Goal: Transaction & Acquisition: Obtain resource

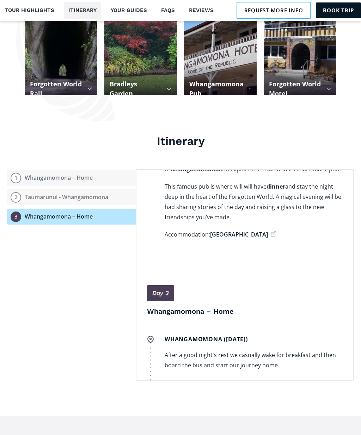
scroll to position [720, 0]
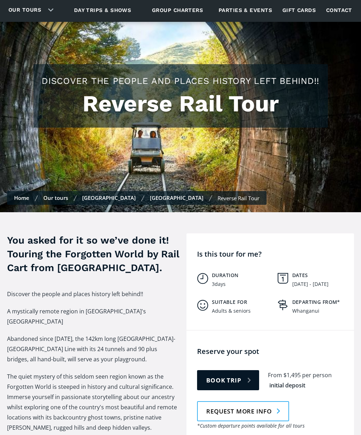
scroll to position [0, 0]
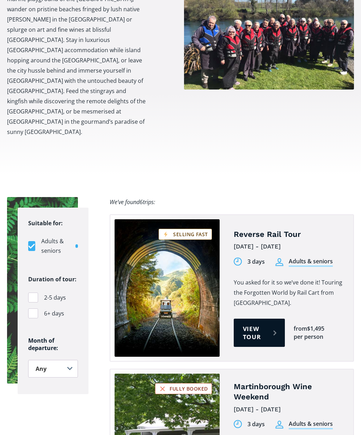
scroll to position [385, 0]
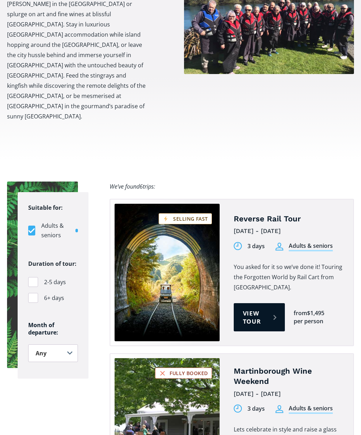
click at [189, 232] on link "Tours on sale" at bounding box center [167, 273] width 105 height 138
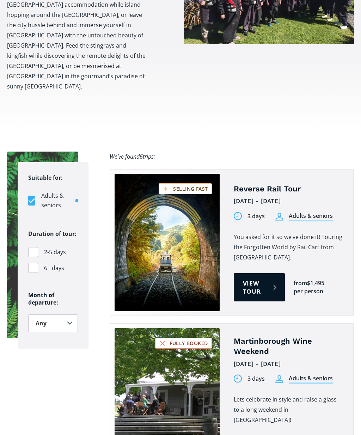
click at [73, 315] on select "Any January February March April May June July August September October Novembe…" at bounding box center [53, 324] width 50 height 18
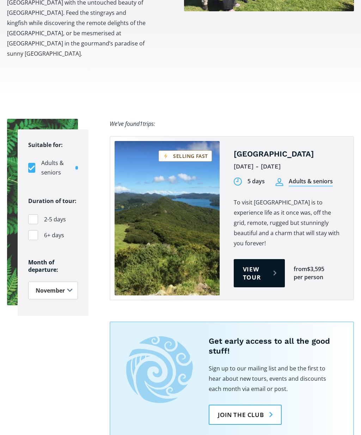
scroll to position [446, 0]
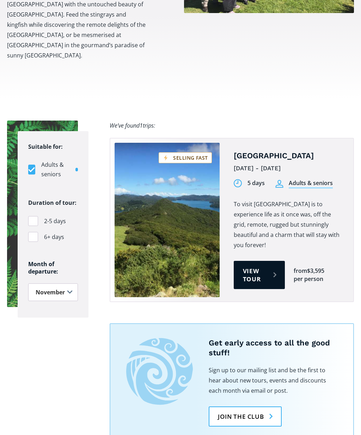
click at [72, 284] on select "Any January February March April May June July August September October Novembe…" at bounding box center [53, 293] width 50 height 18
select select ".october"
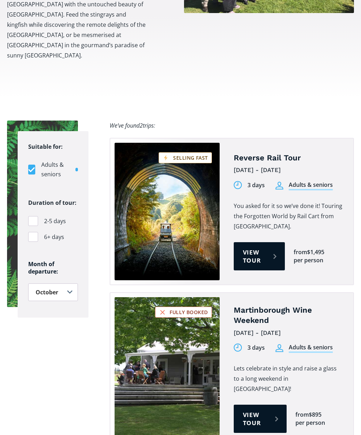
click at [260, 242] on link "View tour" at bounding box center [259, 256] width 51 height 28
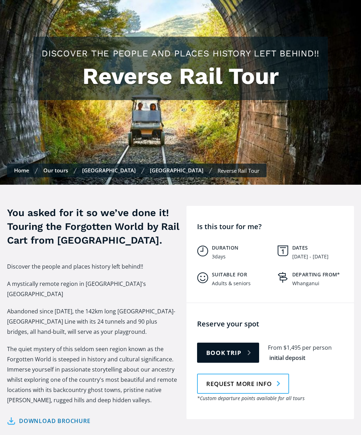
scroll to position [83, 0]
click at [256, 376] on link "Request more info" at bounding box center [243, 384] width 92 height 20
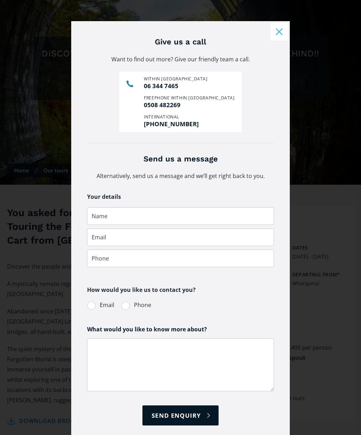
scroll to position [113, 0]
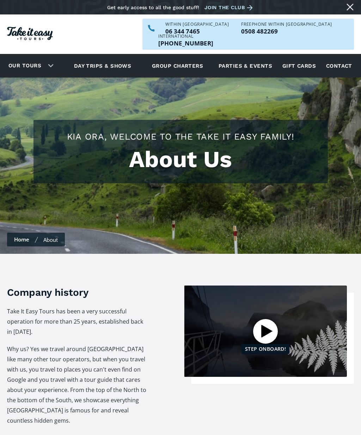
scroll to position [928, 0]
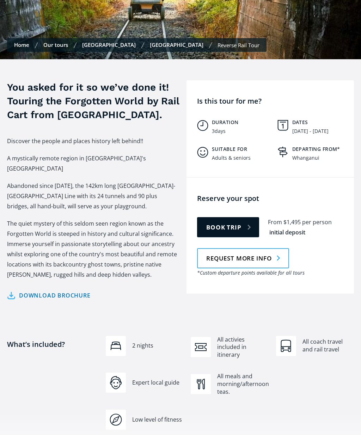
scroll to position [209, 0]
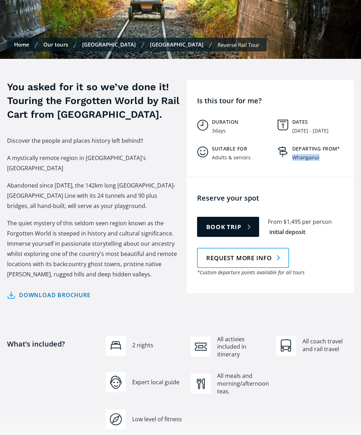
click at [324, 177] on div "Reserve your spot There is limited availability for this tour. Please contact u…" at bounding box center [271, 235] width 168 height 116
click at [49, 290] on link "Download brochure" at bounding box center [49, 295] width 84 height 10
